Goal: Transaction & Acquisition: Purchase product/service

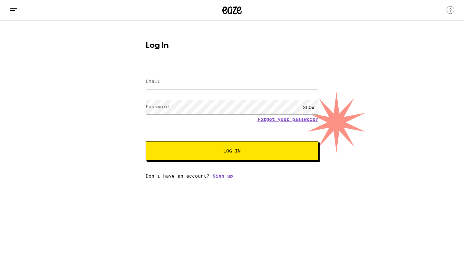
click at [230, 78] on input "Email" at bounding box center [232, 81] width 173 height 15
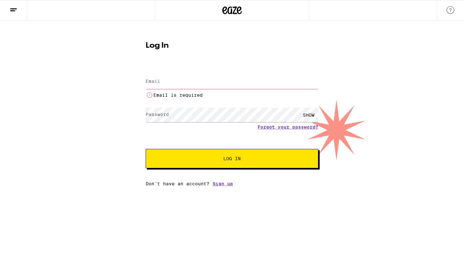
type input "[EMAIL_ADDRESS][DOMAIN_NAME]"
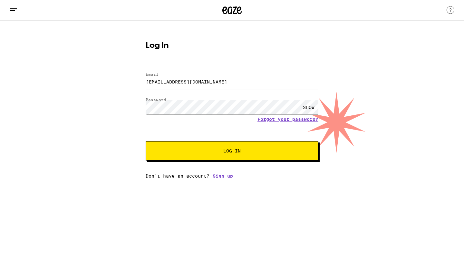
click at [218, 176] on link "Sign up" at bounding box center [223, 175] width 20 height 5
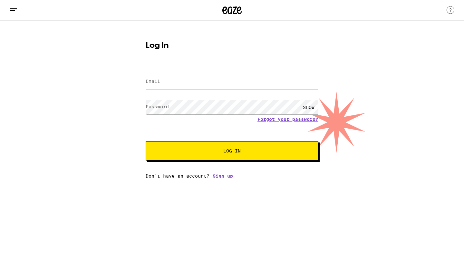
click at [180, 80] on input "Email" at bounding box center [232, 81] width 173 height 15
type input "[EMAIL_ADDRESS][DOMAIN_NAME]"
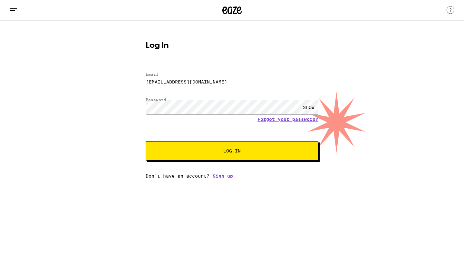
click at [308, 109] on div "SHOW" at bounding box center [308, 107] width 19 height 15
click at [202, 157] on button "Log In" at bounding box center [232, 150] width 173 height 19
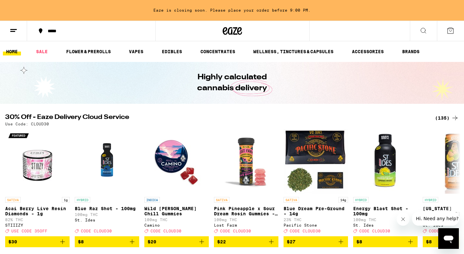
click at [443, 118] on div "(135)" at bounding box center [447, 118] width 24 height 8
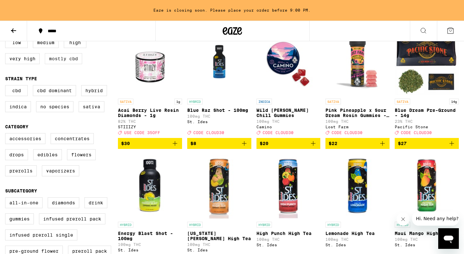
scroll to position [83, 0]
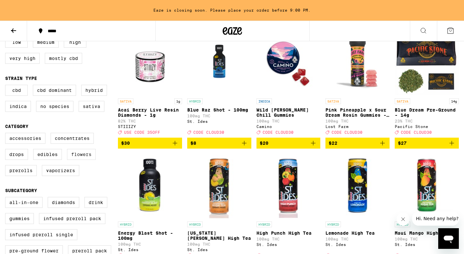
click at [76, 160] on label "Flowers" at bounding box center [81, 154] width 29 height 11
click at [7, 134] on input "Flowers" at bounding box center [6, 134] width 0 height 0
checkbox input "true"
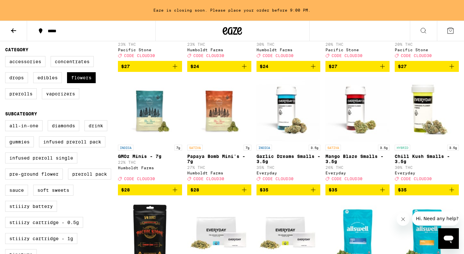
scroll to position [164, 0]
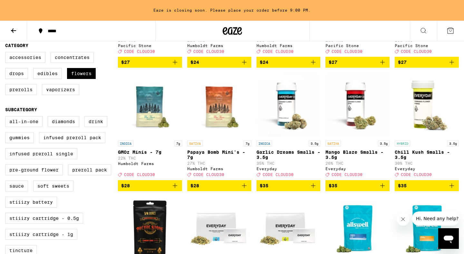
click at [383, 190] on icon "Add to bag" at bounding box center [383, 186] width 8 height 8
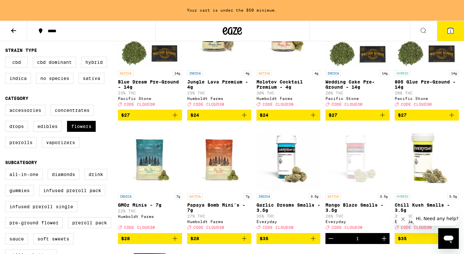
scroll to position [101, 0]
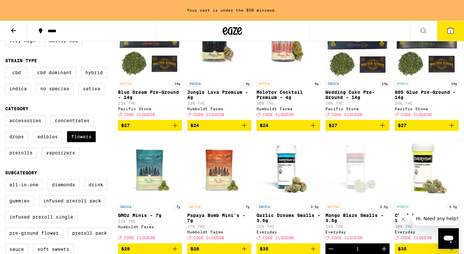
click at [313, 128] on icon "Add to bag" at bounding box center [313, 126] width 8 height 8
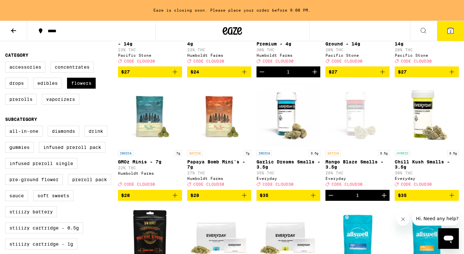
scroll to position [167, 0]
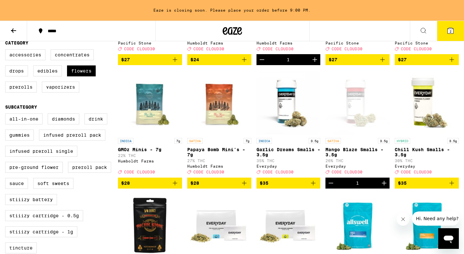
click at [450, 187] on icon "Add to bag" at bounding box center [452, 183] width 8 height 8
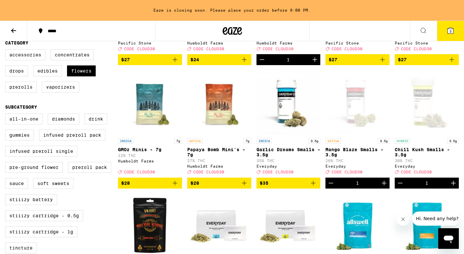
click at [450, 35] on button "3" at bounding box center [450, 31] width 27 height 20
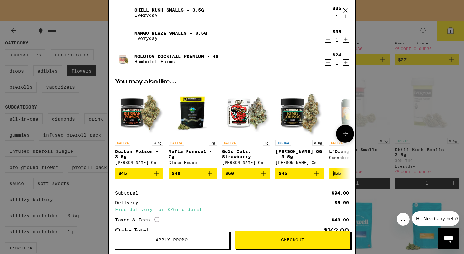
scroll to position [40, 0]
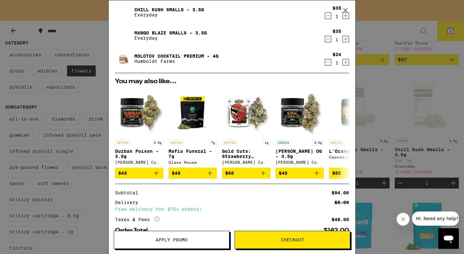
click at [201, 238] on span "Apply Promo" at bounding box center [171, 240] width 115 height 5
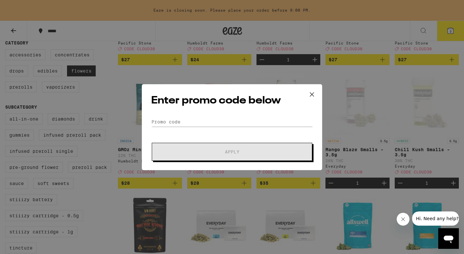
click at [220, 129] on form "Promo Code Apply" at bounding box center [232, 139] width 162 height 44
click at [221, 124] on input "Promo Code" at bounding box center [232, 122] width 162 height 10
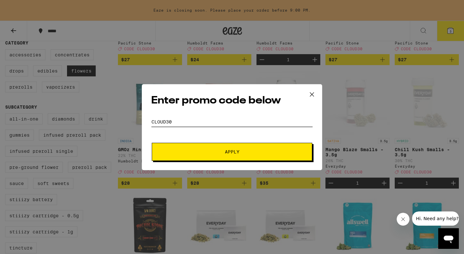
type input "CLOUD30"
click at [211, 157] on button "Apply" at bounding box center [232, 152] width 161 height 18
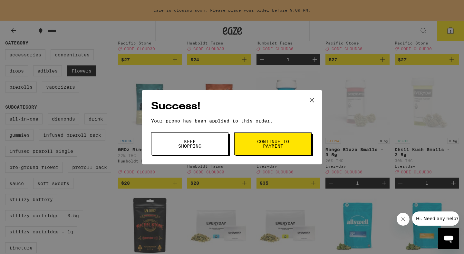
click at [253, 147] on button "Continue to payment" at bounding box center [272, 143] width 77 height 23
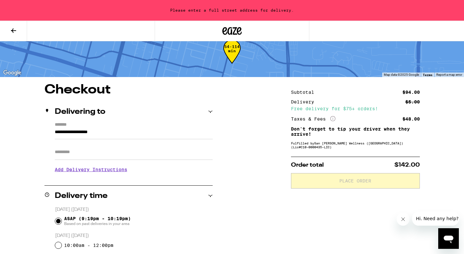
scroll to position [21, 0]
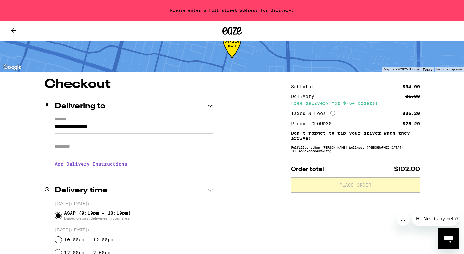
click at [121, 124] on input "**********" at bounding box center [134, 128] width 158 height 11
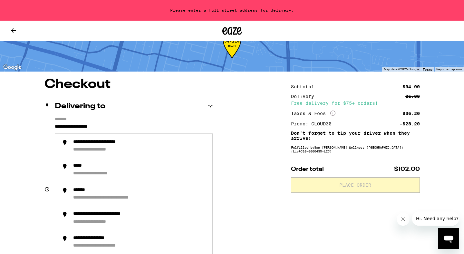
click at [116, 125] on input "**********" at bounding box center [134, 128] width 158 height 11
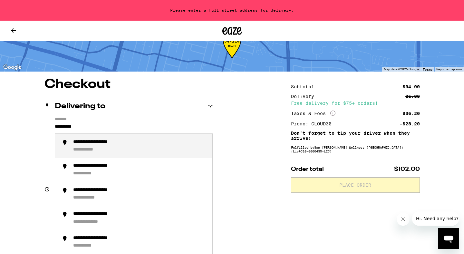
click at [108, 142] on div "**********" at bounding box center [103, 142] width 61 height 6
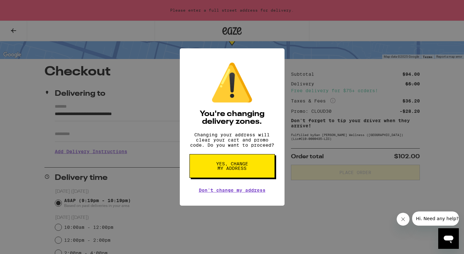
scroll to position [37, 0]
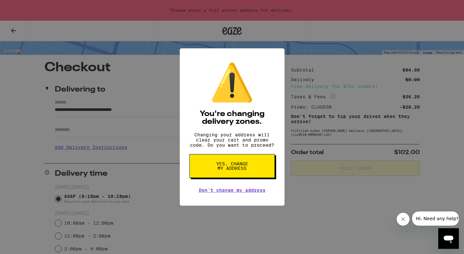
click at [207, 167] on button "Yes, change my address" at bounding box center [232, 166] width 85 height 24
type input "**********"
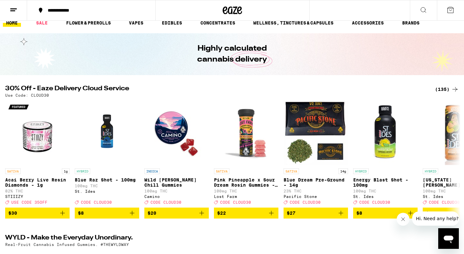
scroll to position [10, 0]
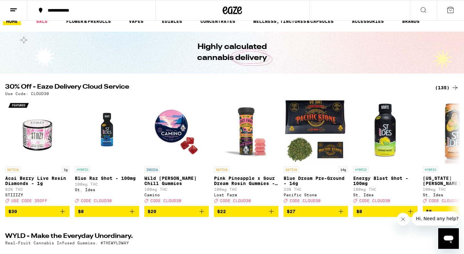
click at [442, 89] on div "(135)" at bounding box center [447, 88] width 24 height 8
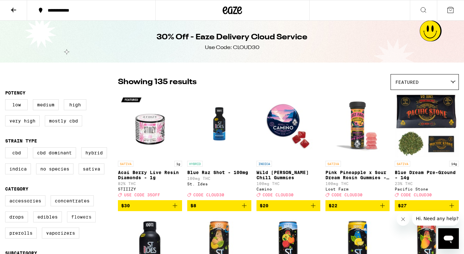
click at [78, 221] on label "Flowers" at bounding box center [81, 216] width 29 height 11
click at [7, 197] on input "Flowers" at bounding box center [6, 196] width 0 height 0
checkbox input "true"
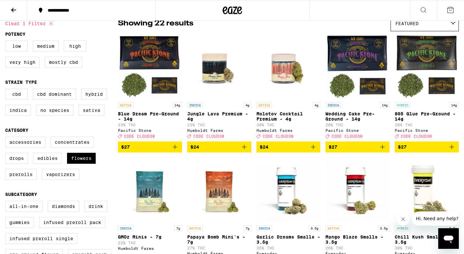
click at [314, 151] on icon "Add to bag" at bounding box center [313, 147] width 8 height 8
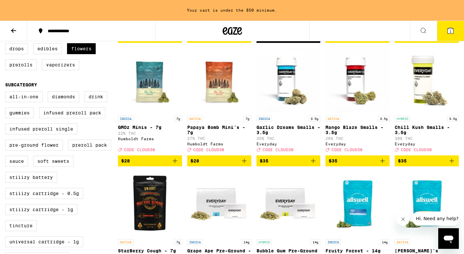
scroll to position [189, 0]
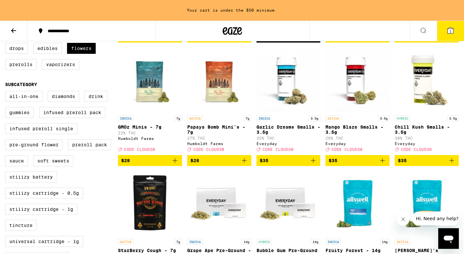
click at [385, 164] on icon "Add to bag" at bounding box center [383, 161] width 8 height 8
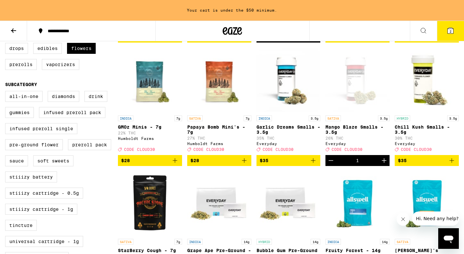
scroll to position [169, 0]
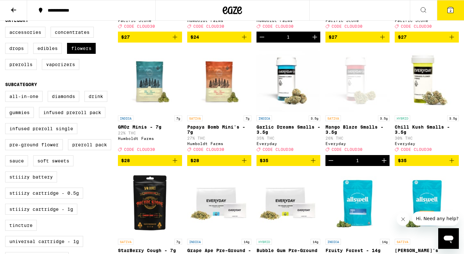
click at [455, 164] on icon "Add to bag" at bounding box center [452, 161] width 8 height 8
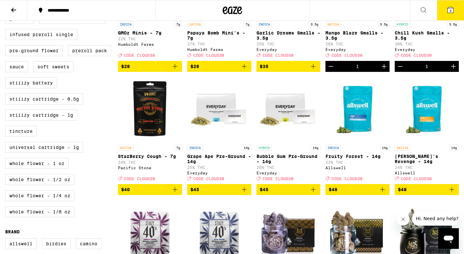
scroll to position [262, 0]
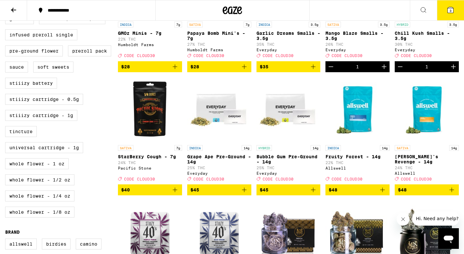
click at [403, 71] on icon "Decrement" at bounding box center [400, 67] width 8 height 8
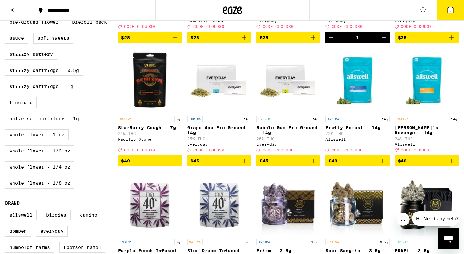
scroll to position [292, 0]
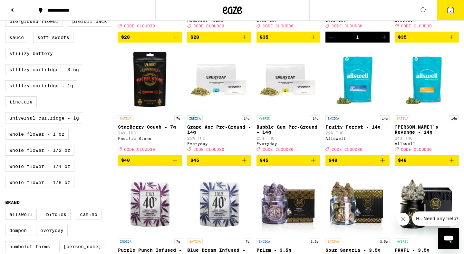
click at [176, 164] on icon "Add to bag" at bounding box center [175, 160] width 8 height 8
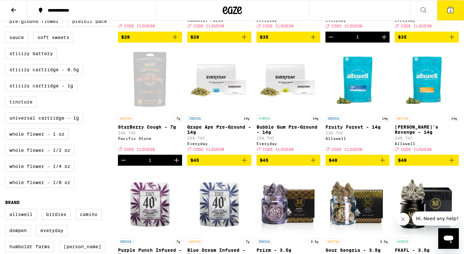
click at [453, 16] on button "3" at bounding box center [450, 10] width 27 height 20
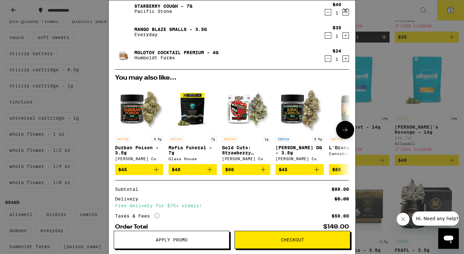
scroll to position [59, 0]
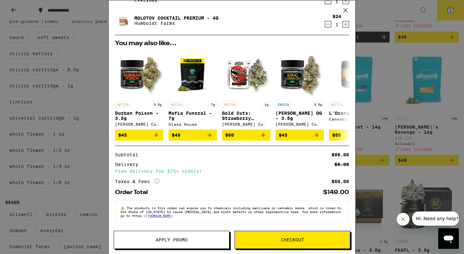
click at [174, 238] on span "Apply Promo" at bounding box center [172, 240] width 32 height 5
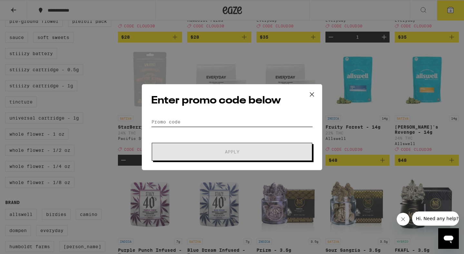
click at [206, 126] on input "Promo Code" at bounding box center [232, 122] width 162 height 10
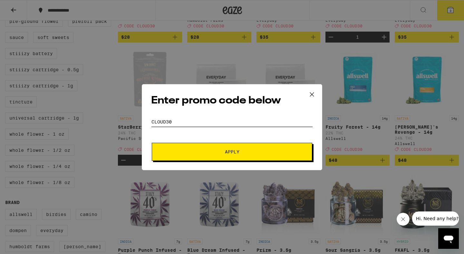
type input "CLOUD30"
click at [204, 148] on button "Apply" at bounding box center [232, 152] width 161 height 18
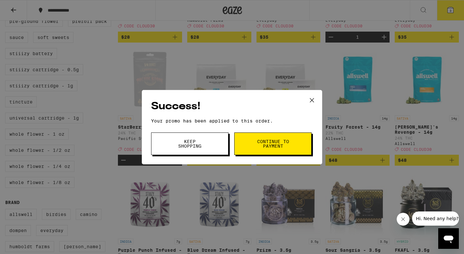
click at [277, 132] on div "Success! Your promo has been applied to this order. Promo Code CLOUD30 Keep Sho…" at bounding box center [232, 127] width 181 height 74
click at [274, 146] on span "Continue to payment" at bounding box center [273, 143] width 33 height 9
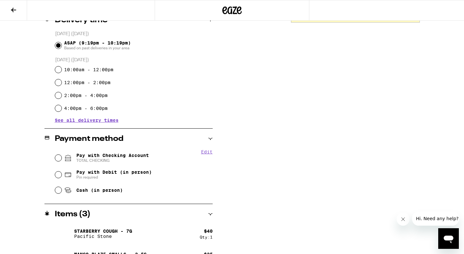
scroll to position [171, 0]
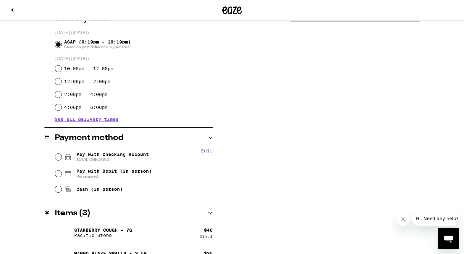
click at [75, 158] on span "Pay with Checking Account TOTAL CHECKING" at bounding box center [106, 157] width 85 height 10
click at [62, 158] on input "Pay with Checking Account TOTAL CHECKING" at bounding box center [58, 157] width 6 height 6
radio input "true"
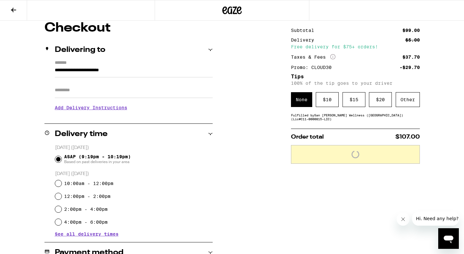
scroll to position [56, 0]
click at [331, 101] on div "$ 10" at bounding box center [327, 100] width 23 height 15
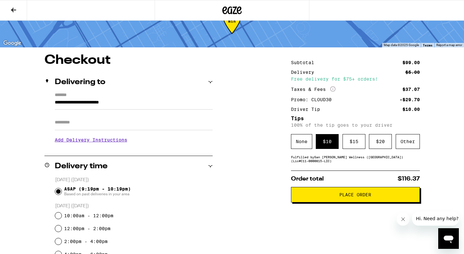
scroll to position [23, 0]
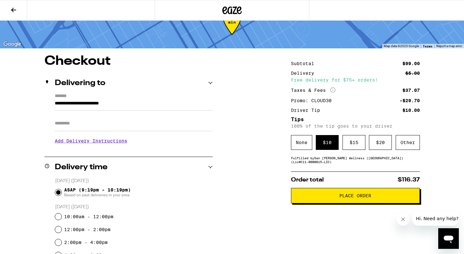
click at [315, 200] on button "Place Order" at bounding box center [355, 195] width 129 height 15
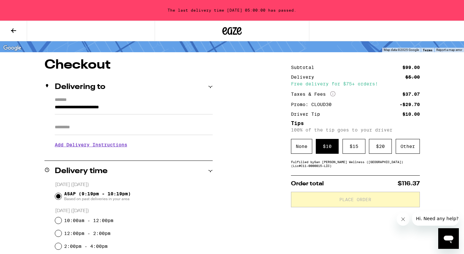
scroll to position [0, 0]
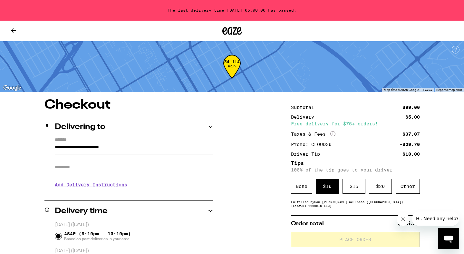
click at [213, 14] on div "The last delivery time 09/26/2025 05:00:00 has passed." at bounding box center [232, 10] width 464 height 21
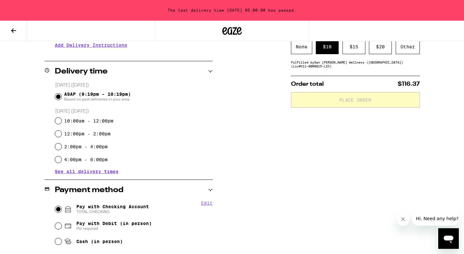
scroll to position [142, 0]
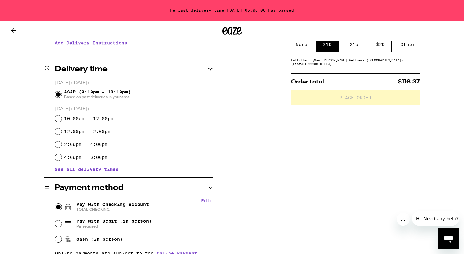
click at [97, 98] on span "Based on past deliveries in your area" at bounding box center [97, 96] width 67 height 5
click at [62, 98] on input "ASAP (9:19pm - 10:19pm) Based on past deliveries in your area" at bounding box center [58, 94] width 6 height 6
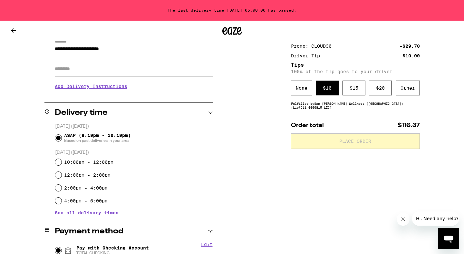
scroll to position [0, 0]
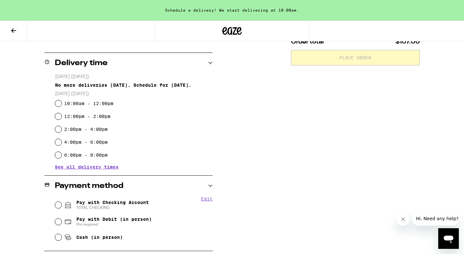
scroll to position [236, 0]
